Goal: Task Accomplishment & Management: Manage account settings

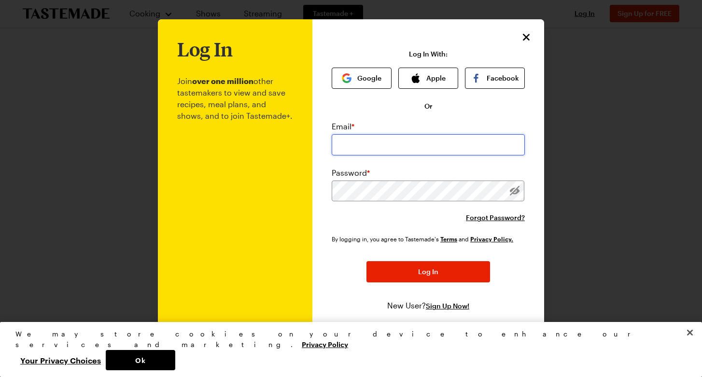
click at [360, 139] on input "email" at bounding box center [428, 144] width 193 height 21
type input "[EMAIL_ADDRESS][DOMAIN_NAME]"
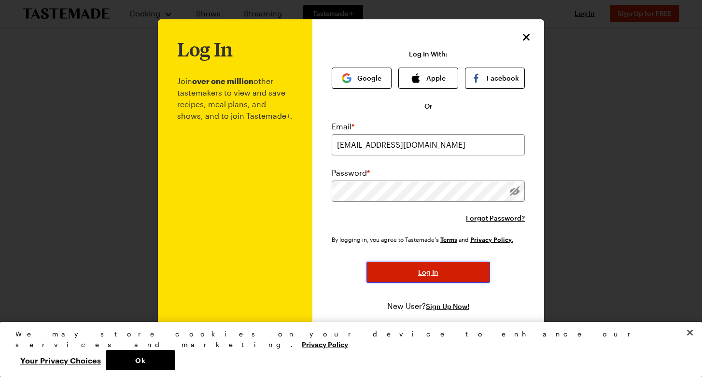
click at [461, 264] on button "Log In" at bounding box center [428, 272] width 124 height 21
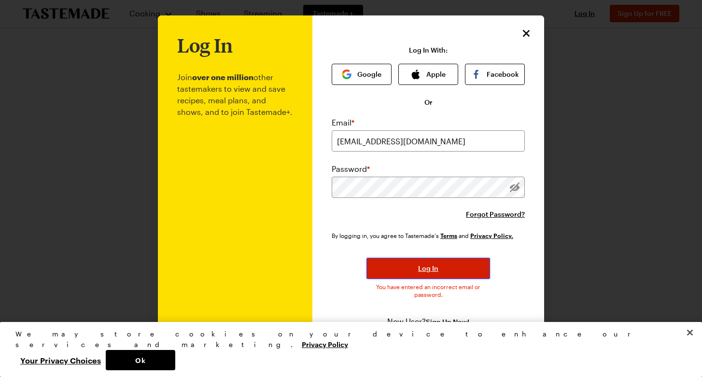
click at [425, 271] on span "Log In" at bounding box center [428, 268] width 20 height 10
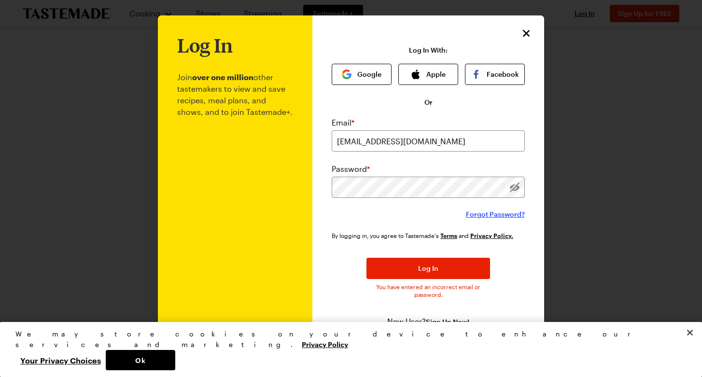
click at [480, 214] on span "Forgot Password?" at bounding box center [495, 214] width 59 height 10
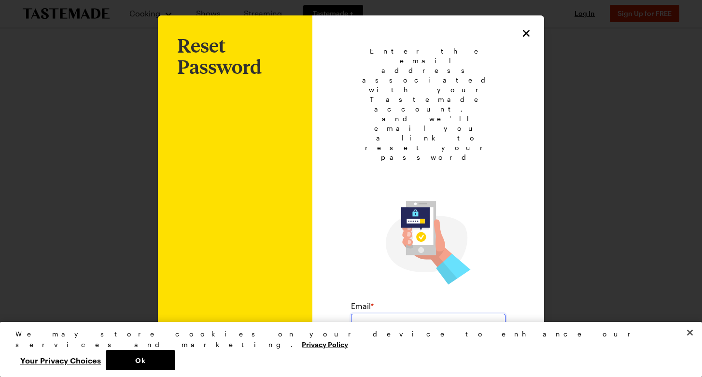
click at [422, 314] on input "email" at bounding box center [428, 324] width 154 height 21
type input "[EMAIL_ADDRESS][DOMAIN_NAME]"
click at [428, 356] on span "Submit" at bounding box center [427, 361] width 23 height 10
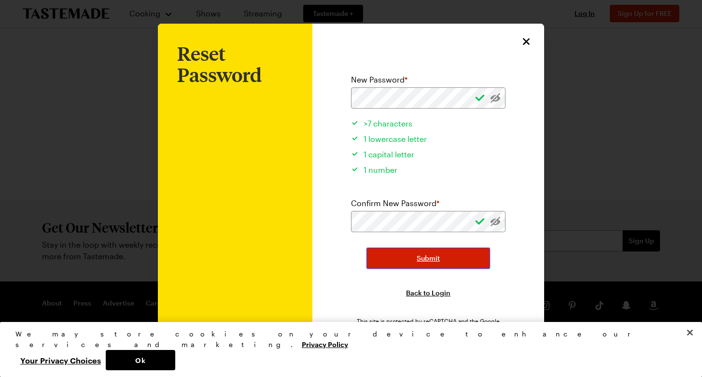
click at [432, 262] on span "Submit" at bounding box center [427, 258] width 23 height 10
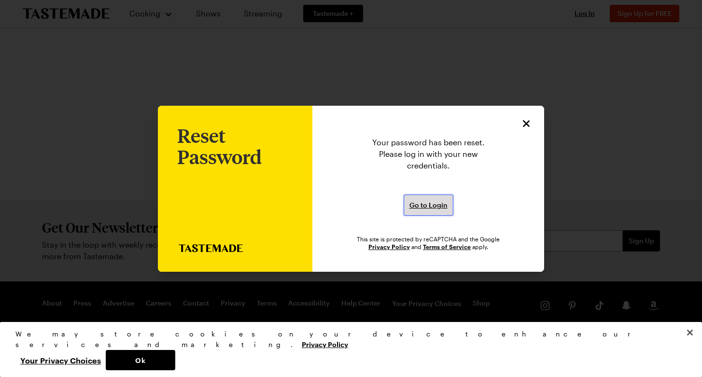
click at [431, 202] on span "Go to Login" at bounding box center [428, 205] width 38 height 10
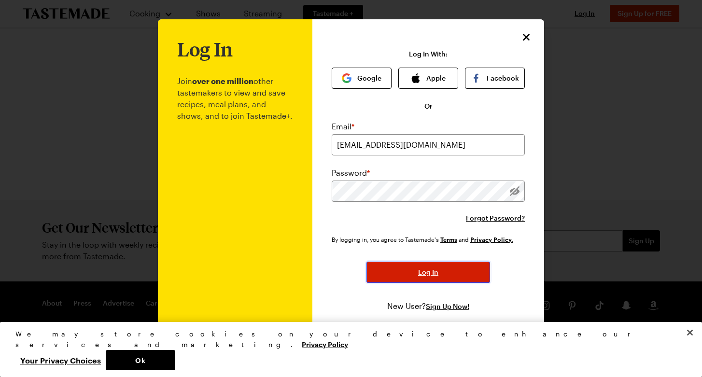
click at [412, 270] on button "Log In" at bounding box center [428, 272] width 124 height 21
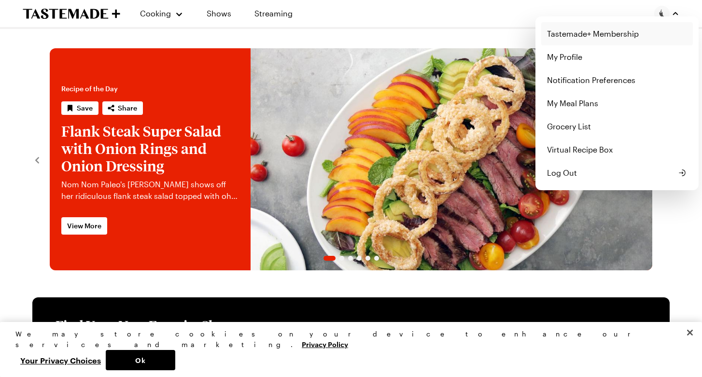
click at [625, 35] on link "Tastemade+ Membership" at bounding box center [617, 33] width 152 height 23
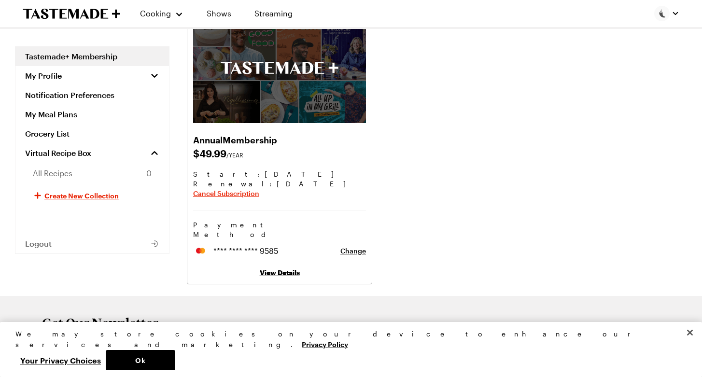
scroll to position [64, 0]
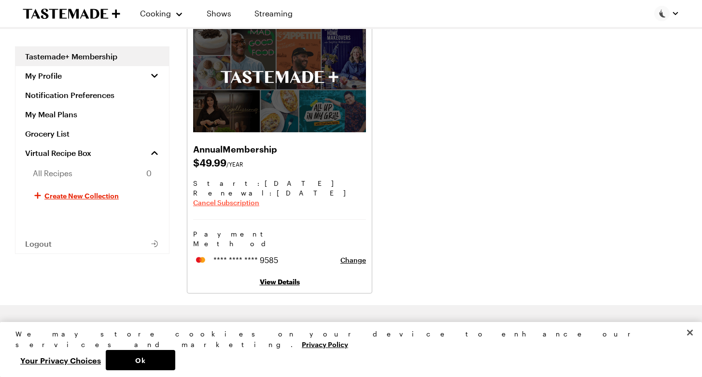
click at [244, 203] on span "Cancel Subscription" at bounding box center [226, 203] width 66 height 10
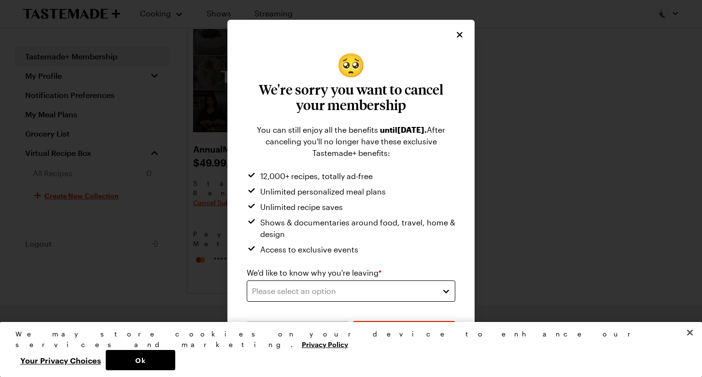
click at [414, 291] on div "Please select an option" at bounding box center [343, 291] width 183 height 12
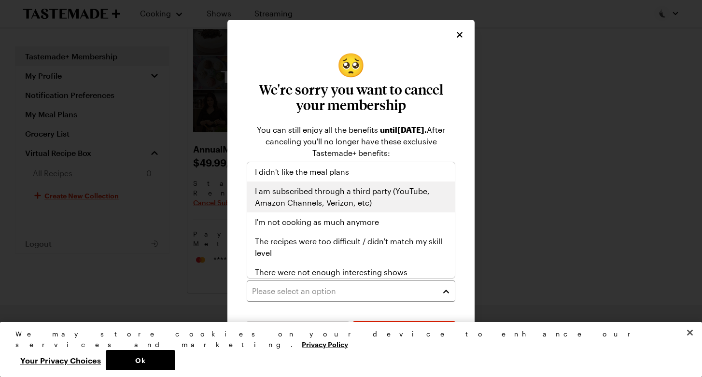
click at [384, 197] on span "I am subscribed through a third party (YouTube, Amazon Channels, Verizon, etc)" at bounding box center [351, 196] width 192 height 23
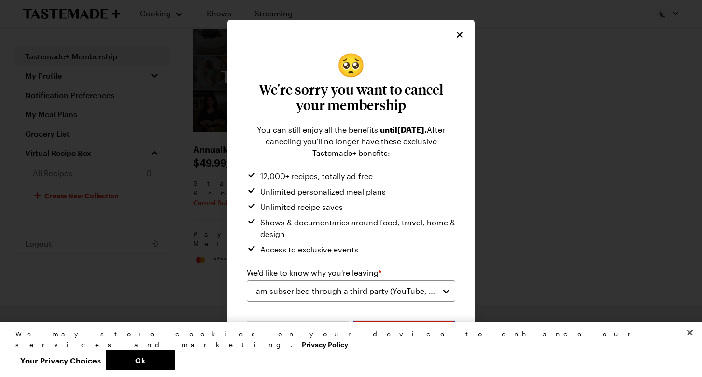
click at [394, 328] on span "Submit" at bounding box center [403, 332] width 23 height 10
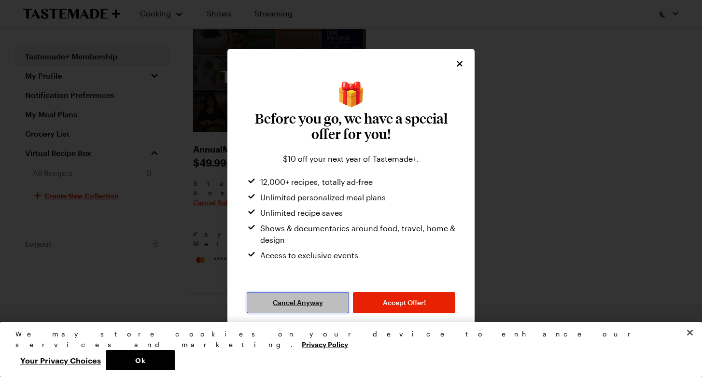
click at [306, 300] on span "Cancel Anyway" at bounding box center [298, 303] width 50 height 10
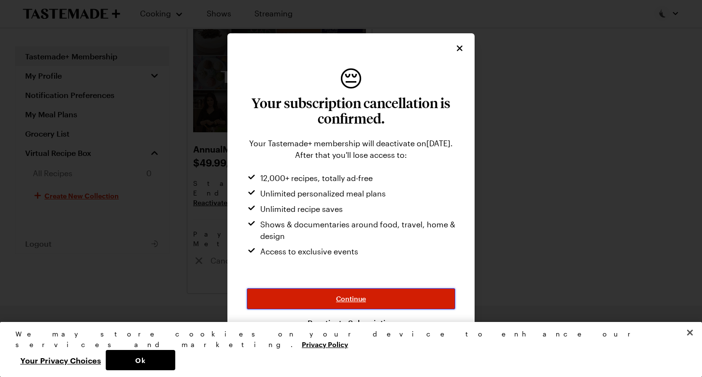
click at [349, 300] on span "Continue" at bounding box center [351, 299] width 30 height 10
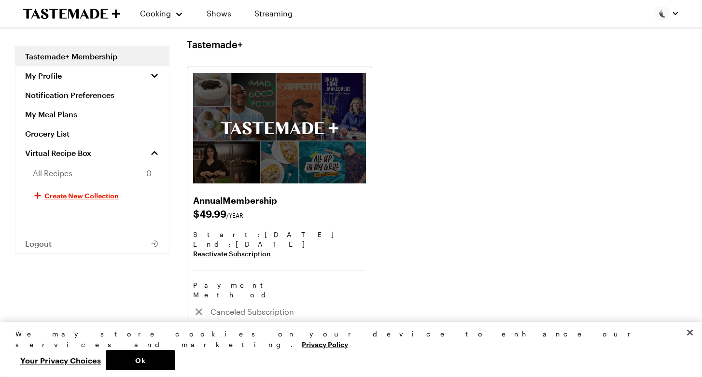
scroll to position [0, 0]
